Goal: Task Accomplishment & Management: Manage account settings

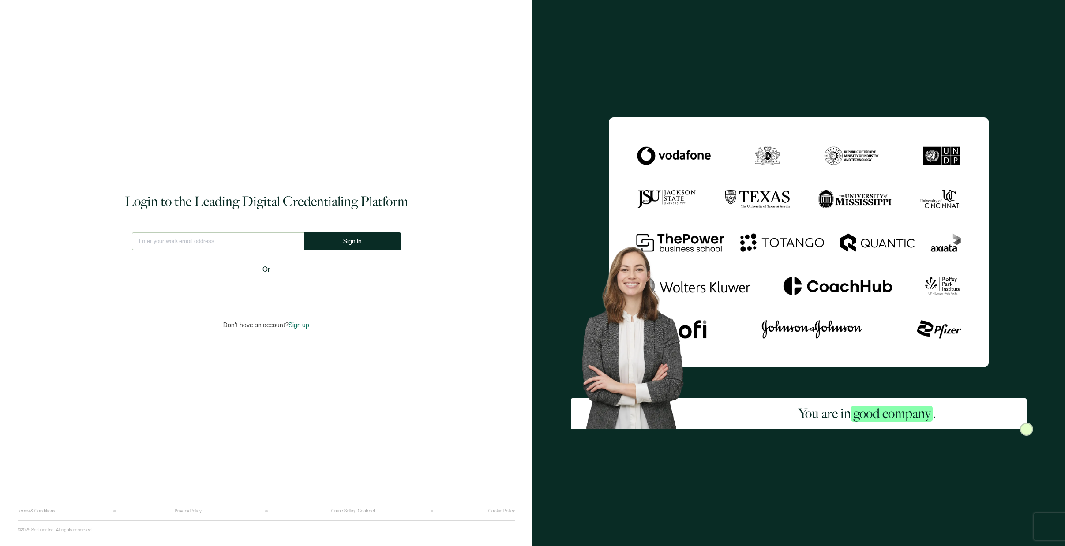
click at [205, 245] on input "text" at bounding box center [218, 242] width 172 height 18
type input "[EMAIL_ADDRESS][DOMAIN_NAME]"
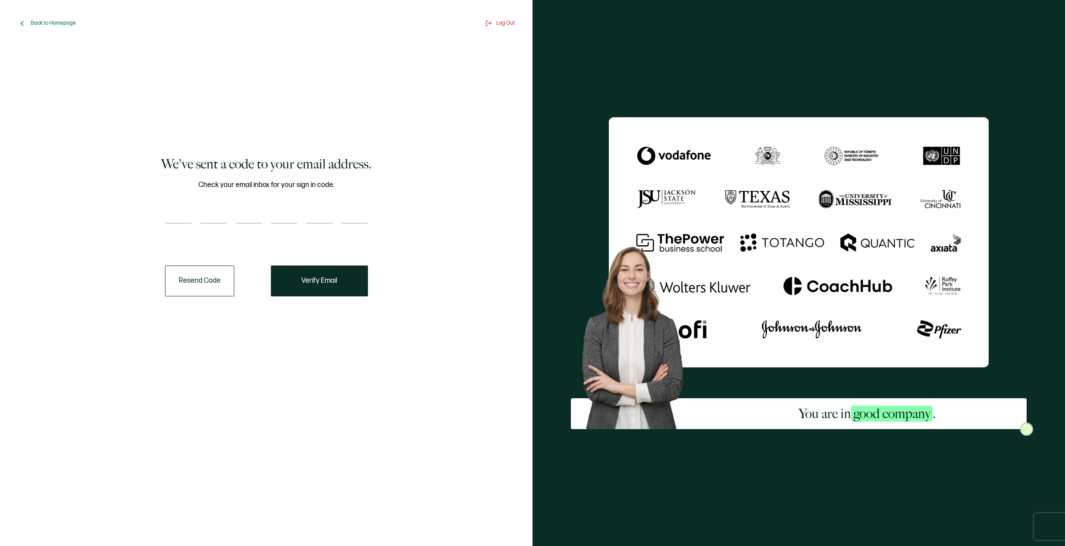
click at [184, 210] on input "number" at bounding box center [178, 215] width 26 height 18
paste input "8"
type input "8"
type input "9"
type input "0"
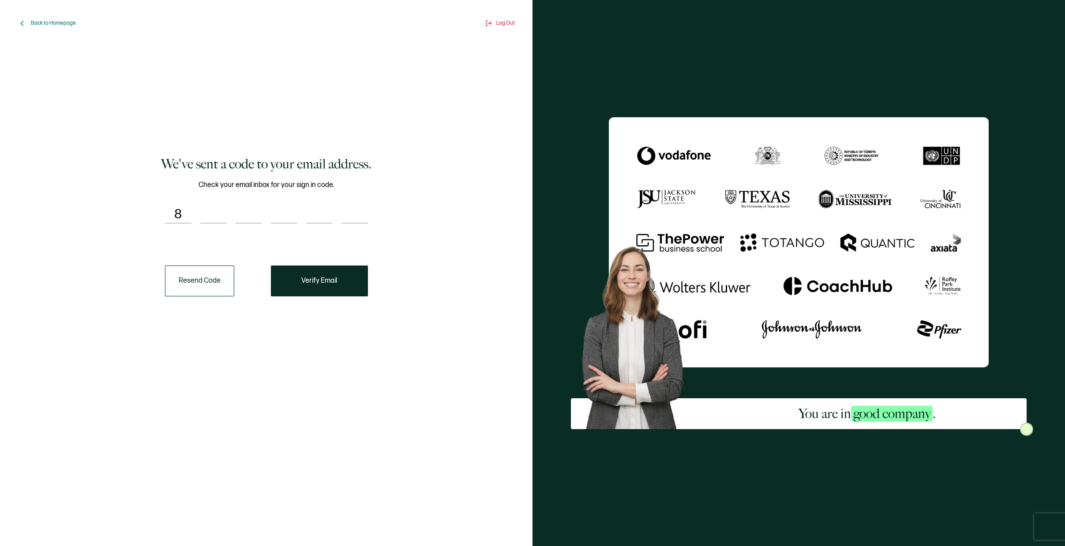
type input "5"
type input "0"
type input "5"
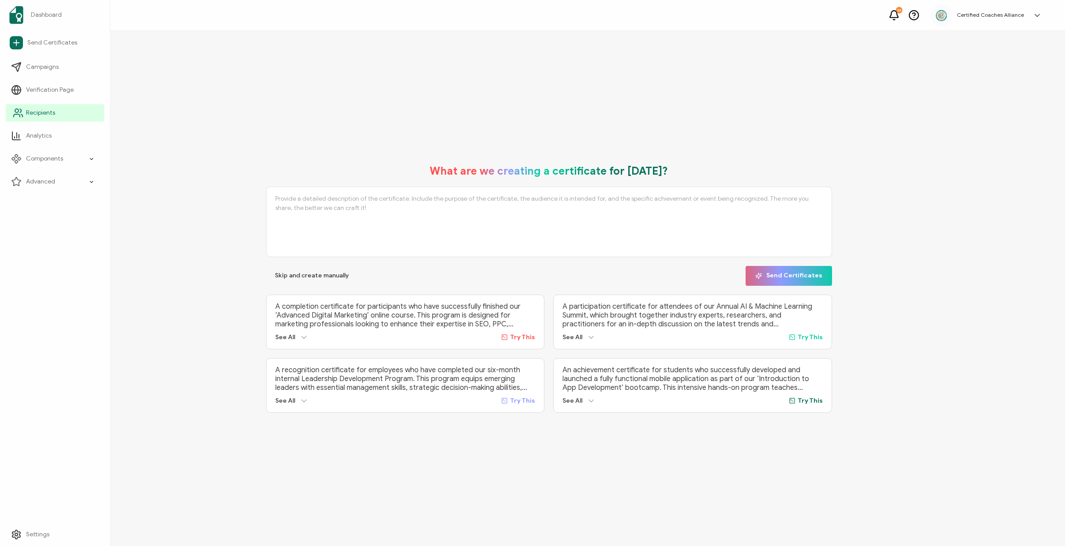
click at [42, 107] on link "Recipients" at bounding box center [55, 113] width 98 height 18
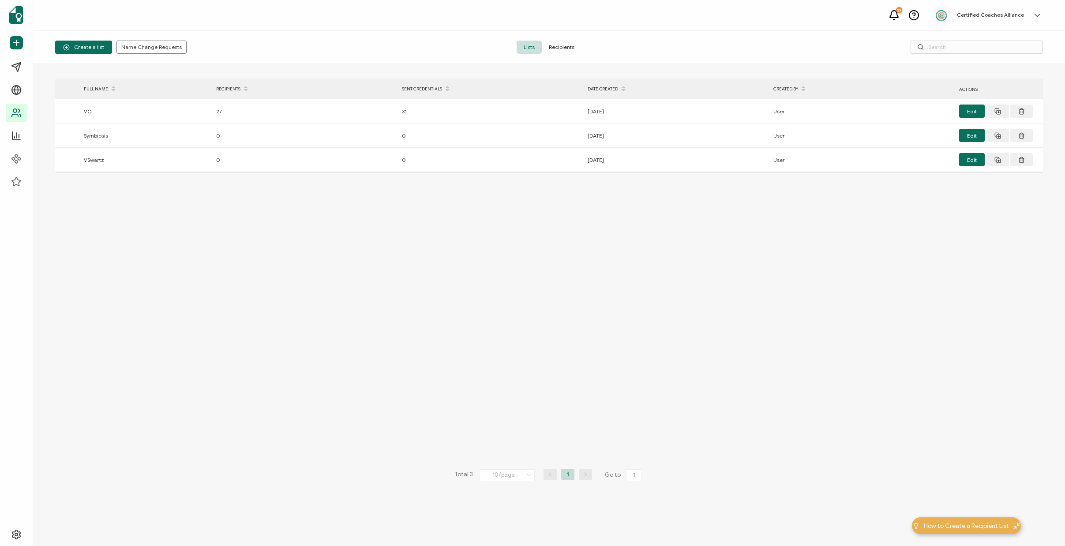
click at [555, 47] on span "Recipients" at bounding box center [562, 47] width 40 height 13
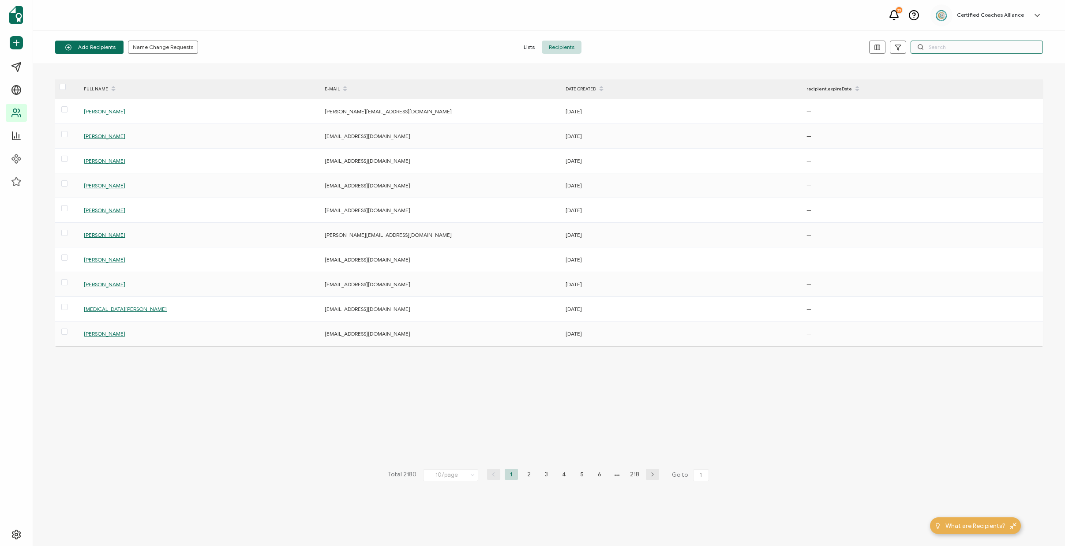
click at [939, 45] on input "text" at bounding box center [977, 47] width 132 height 13
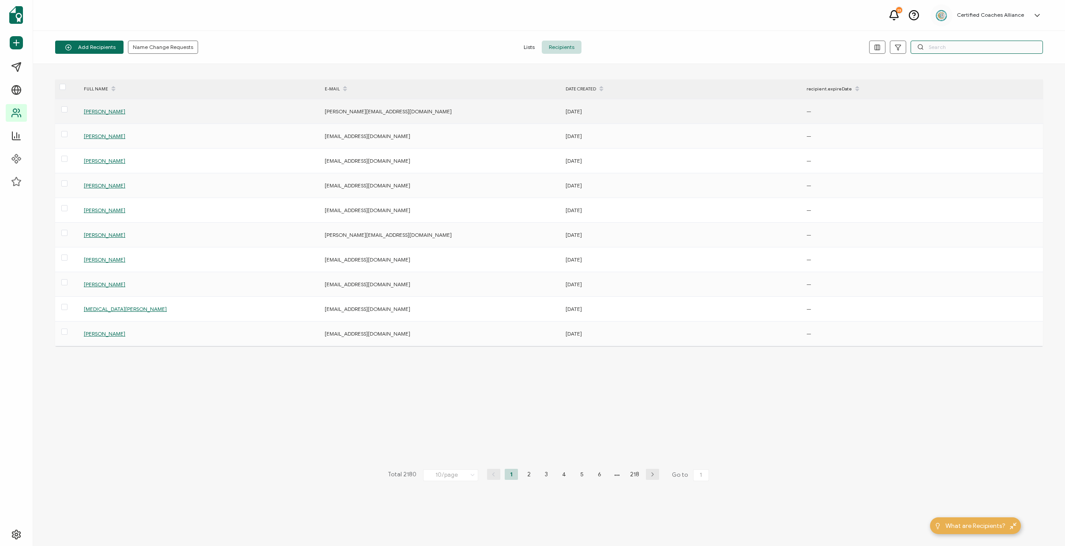
paste input "[EMAIL_ADDRESS][DOMAIN_NAME]"
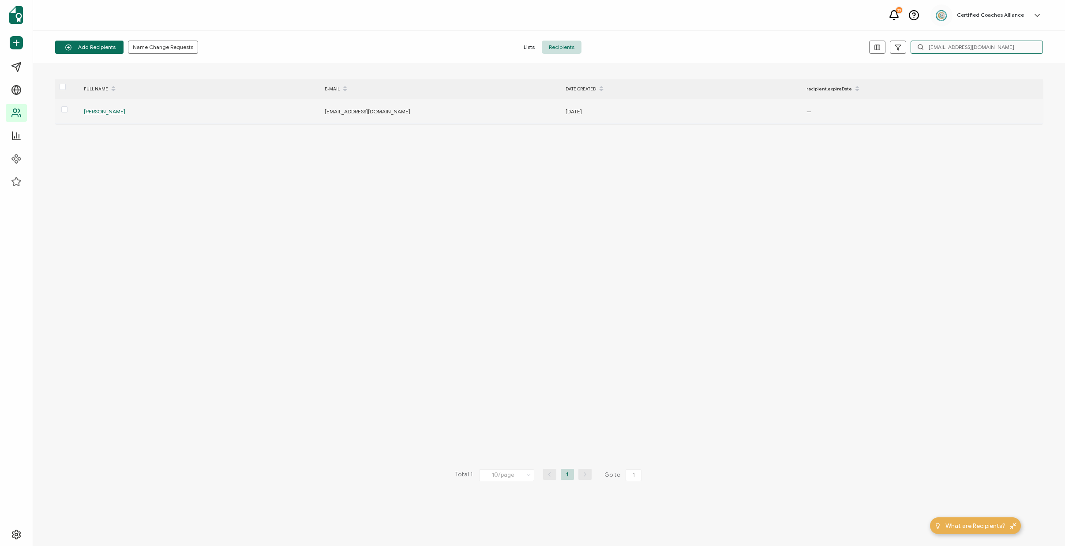
type input "[EMAIL_ADDRESS][DOMAIN_NAME]"
click at [112, 116] on div "[PERSON_NAME]" at bounding box center [199, 111] width 240 height 10
click at [113, 112] on span "[PERSON_NAME]" at bounding box center [104, 111] width 41 height 7
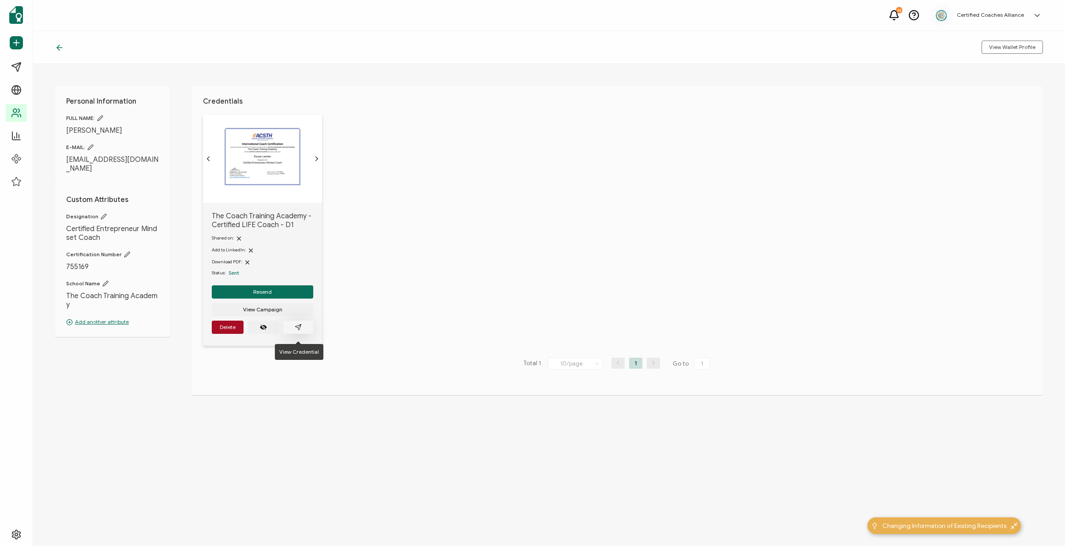
click at [295, 330] on icon "paper plane outline" at bounding box center [298, 327] width 7 height 7
click at [223, 330] on span "Delete" at bounding box center [228, 327] width 16 height 5
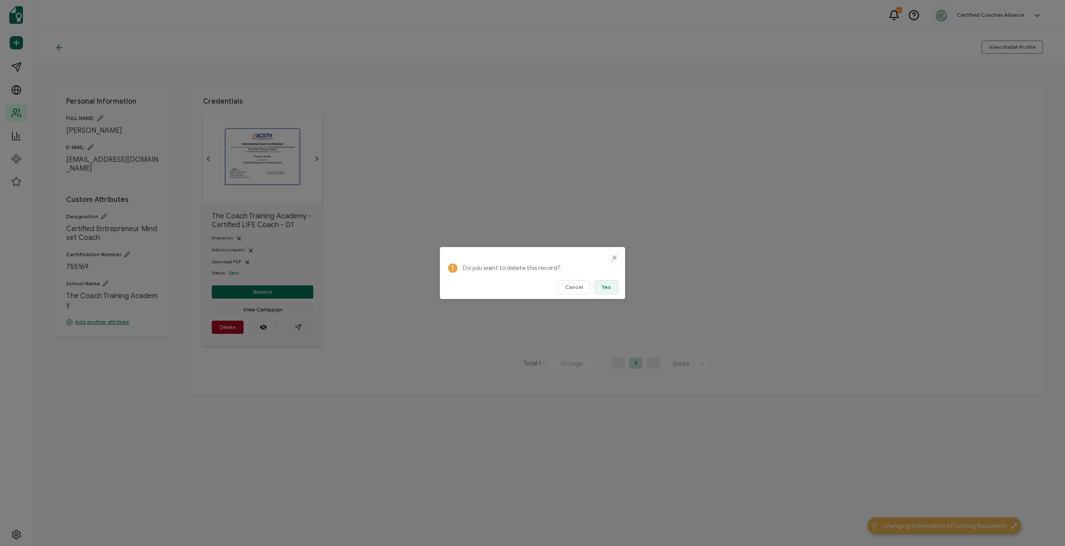
click at [605, 291] on button "Yes" at bounding box center [606, 287] width 23 height 14
